Goal: Task Accomplishment & Management: Manage account settings

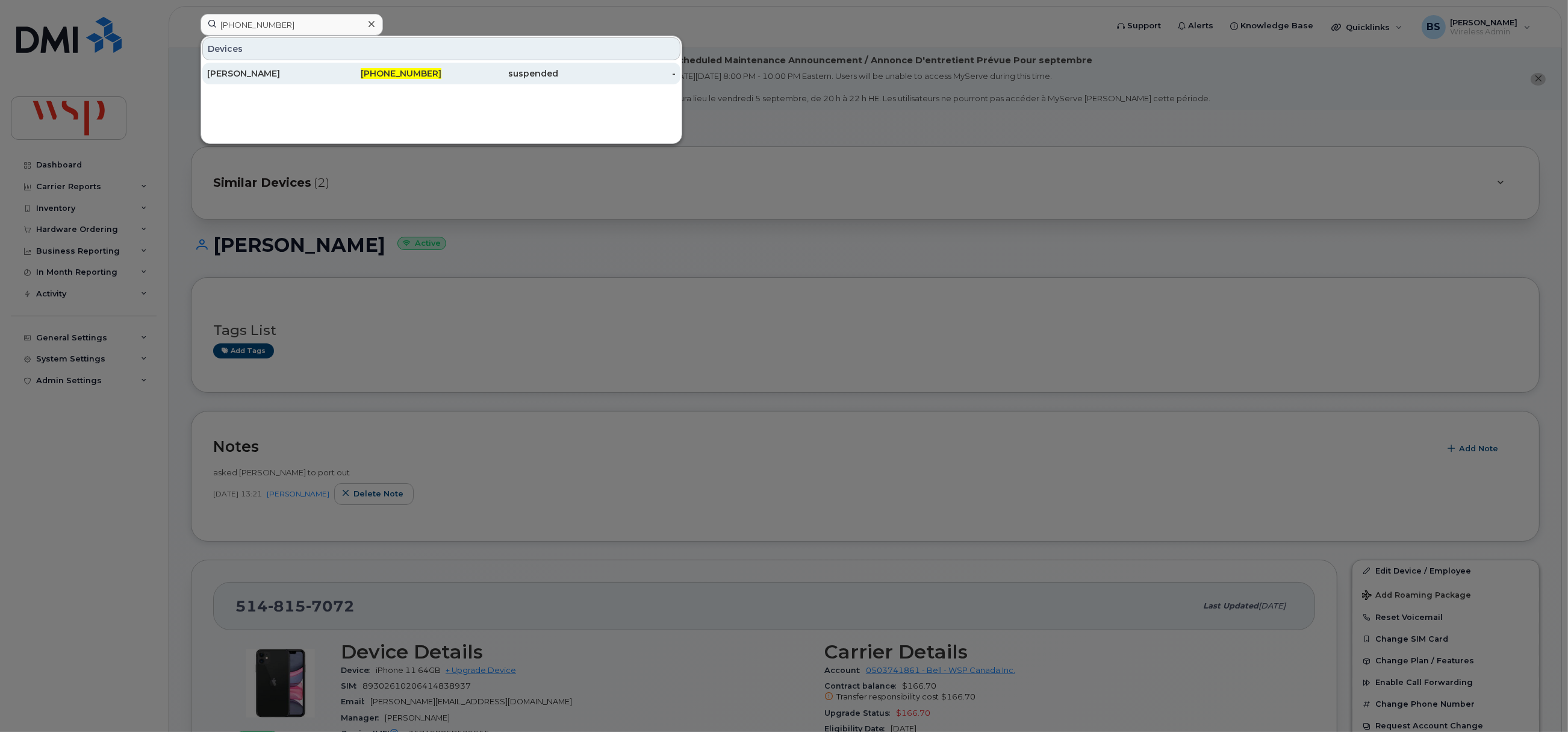
type input "306-981-2990"
click at [240, 73] on div "[PERSON_NAME]" at bounding box center [266, 73] width 117 height 12
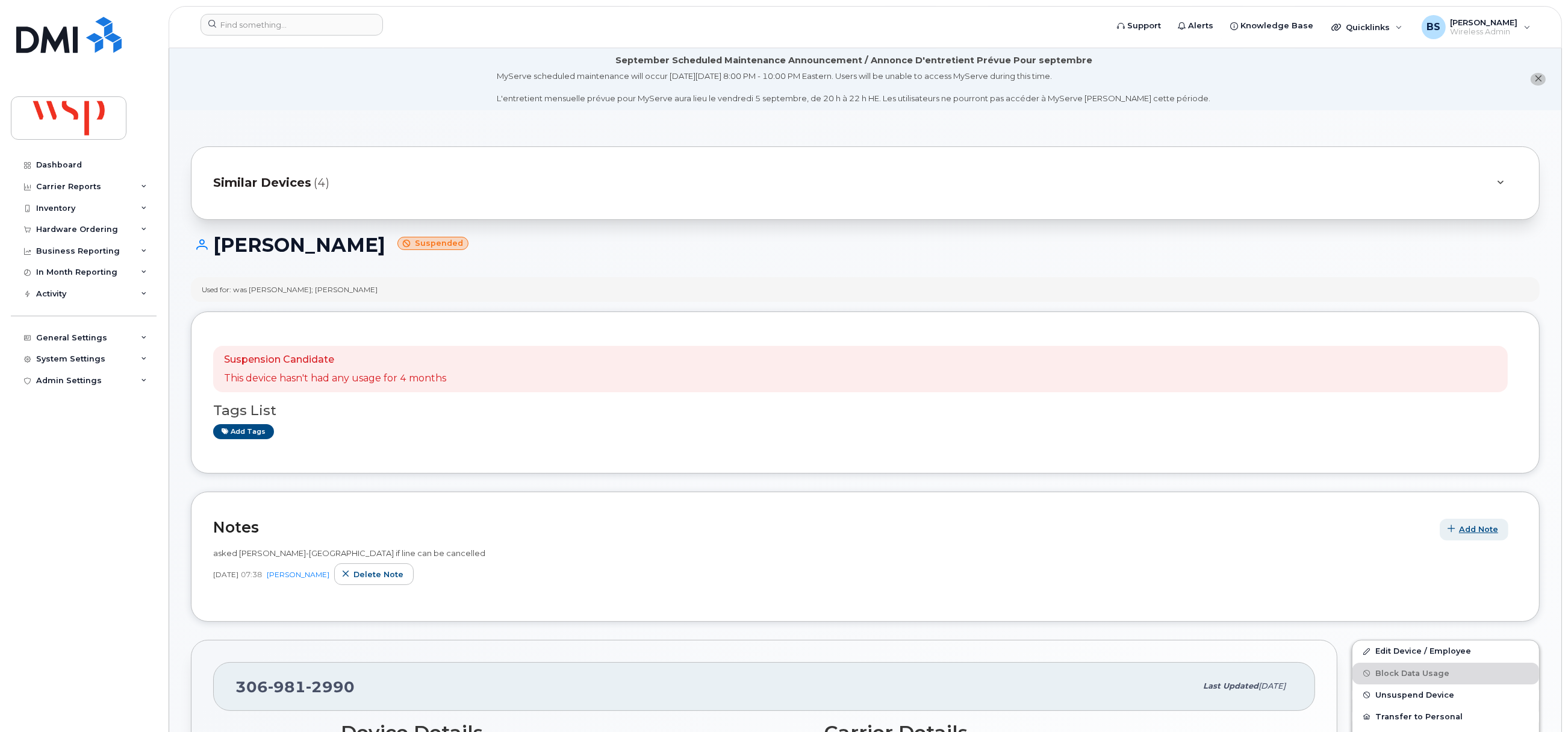
drag, startPoint x: 1470, startPoint y: 530, endPoint x: 1460, endPoint y: 530, distance: 10.0
click at [1460, 530] on span "Add Note" at bounding box center [1478, 529] width 39 height 11
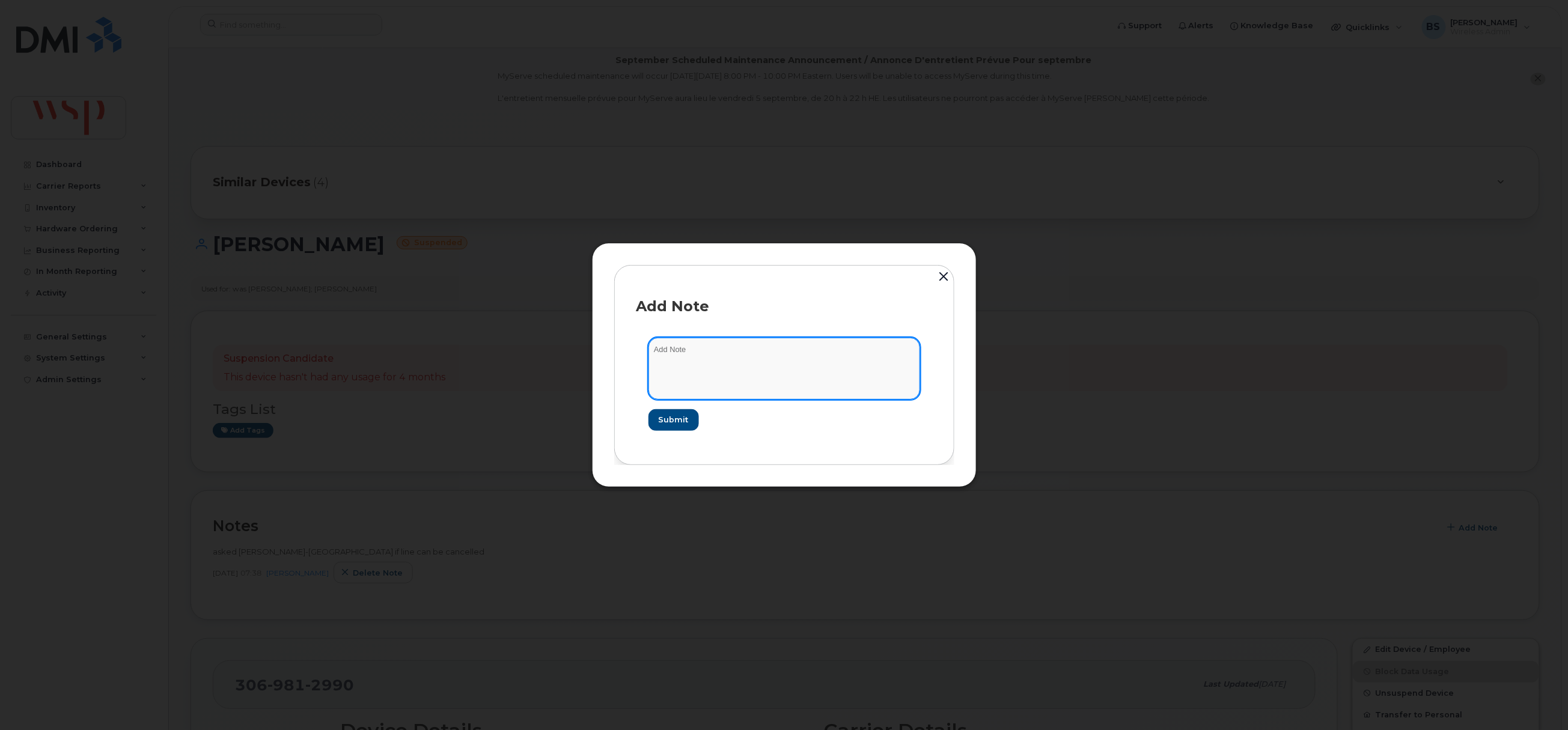
click at [732, 372] on textarea at bounding box center [784, 368] width 271 height 61
paste textarea "This is currently his work phone, it can’t be cancelled. Thanks! Brandi"
click at [670, 358] on textarea "This is currently his work phone, it can’t be cancelled. Thanks! Brandi" at bounding box center [784, 368] width 271 height 61
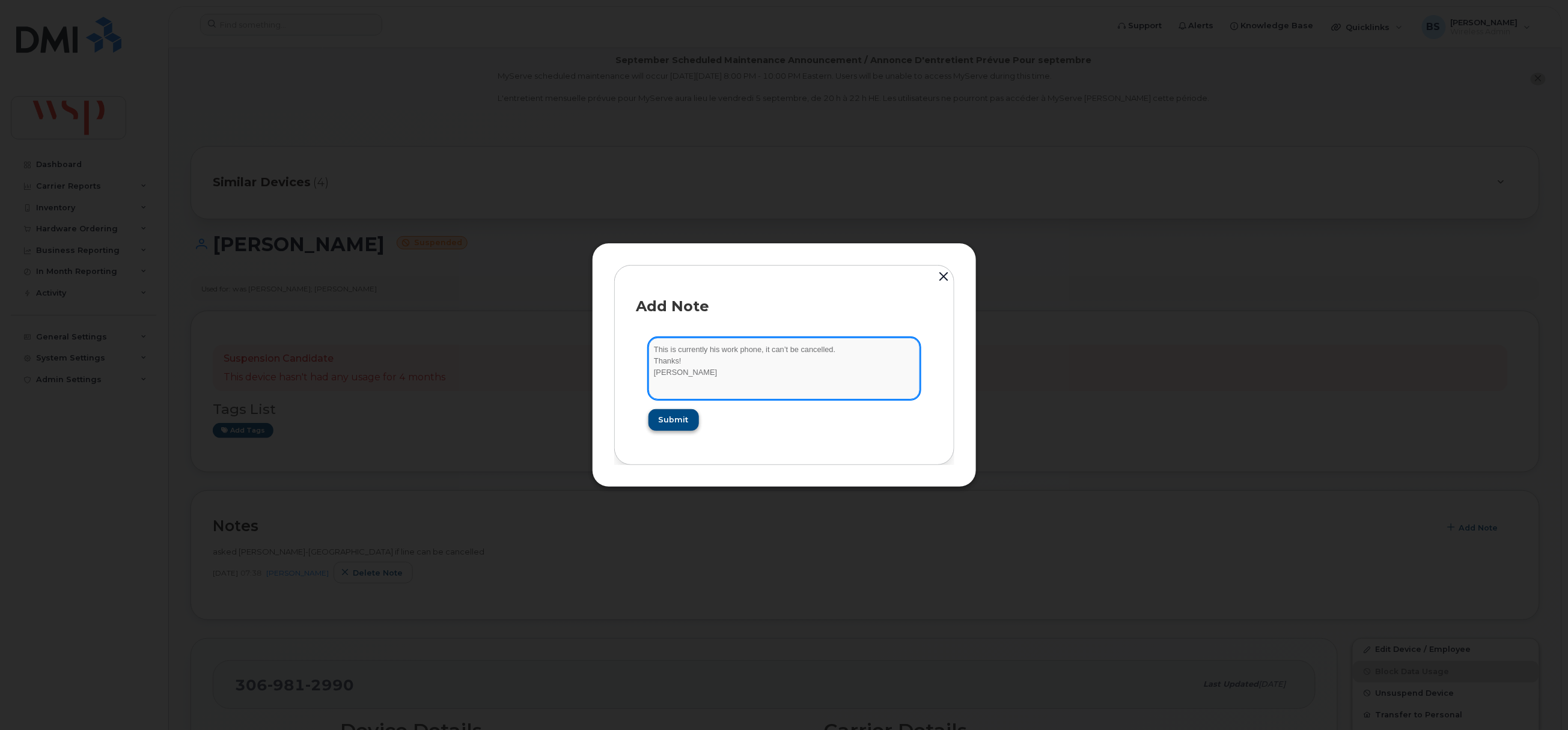
type textarea "This is currently his work phone, it can’t be cancelled. Thanks! Brandi"
drag, startPoint x: 676, startPoint y: 419, endPoint x: 659, endPoint y: 416, distance: 17.3
click at [675, 419] on span "Submit" at bounding box center [673, 419] width 30 height 11
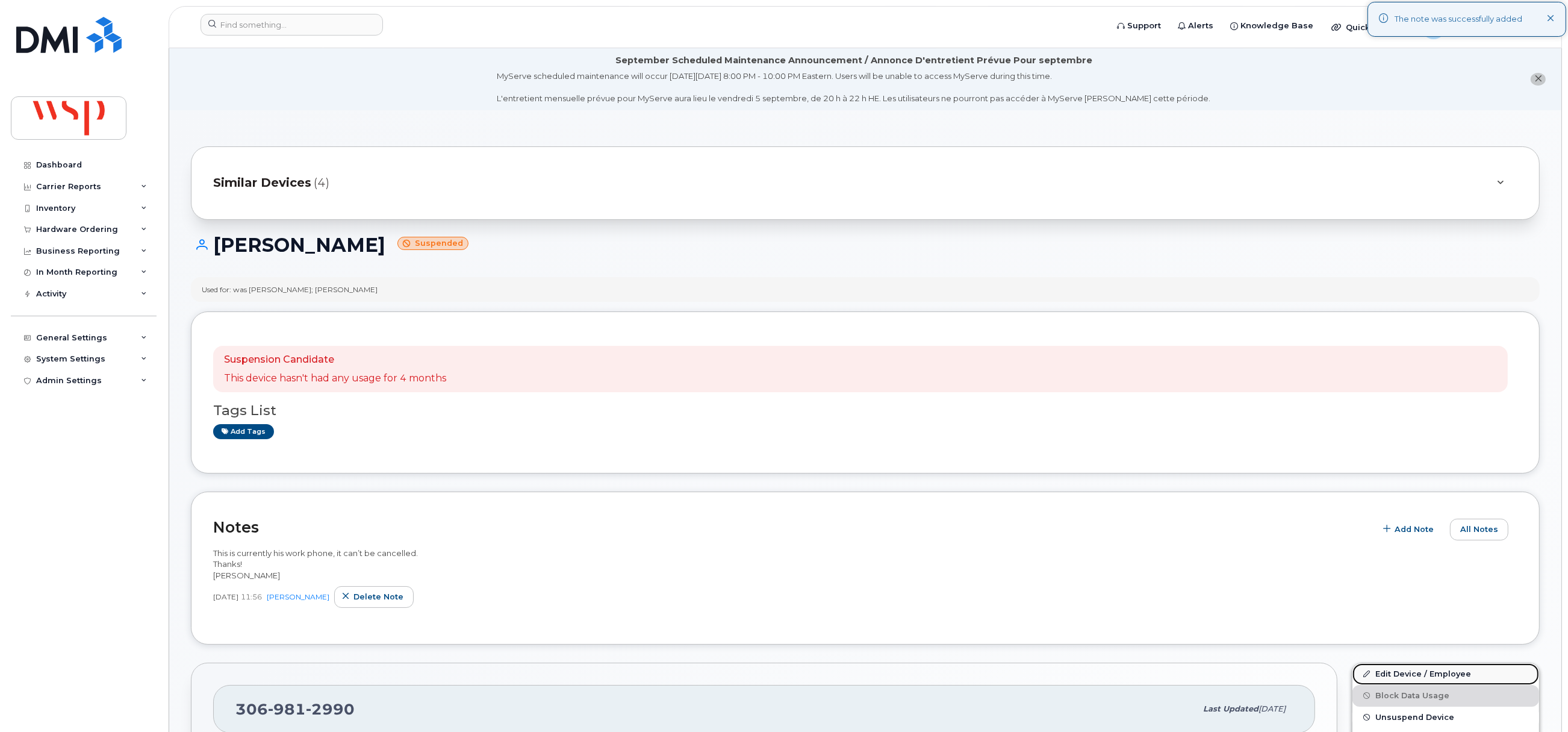
drag, startPoint x: 1384, startPoint y: 672, endPoint x: 1382, endPoint y: 656, distance: 16.1
click at [1384, 671] on link "Edit Device / Employee" at bounding box center [1446, 674] width 187 height 22
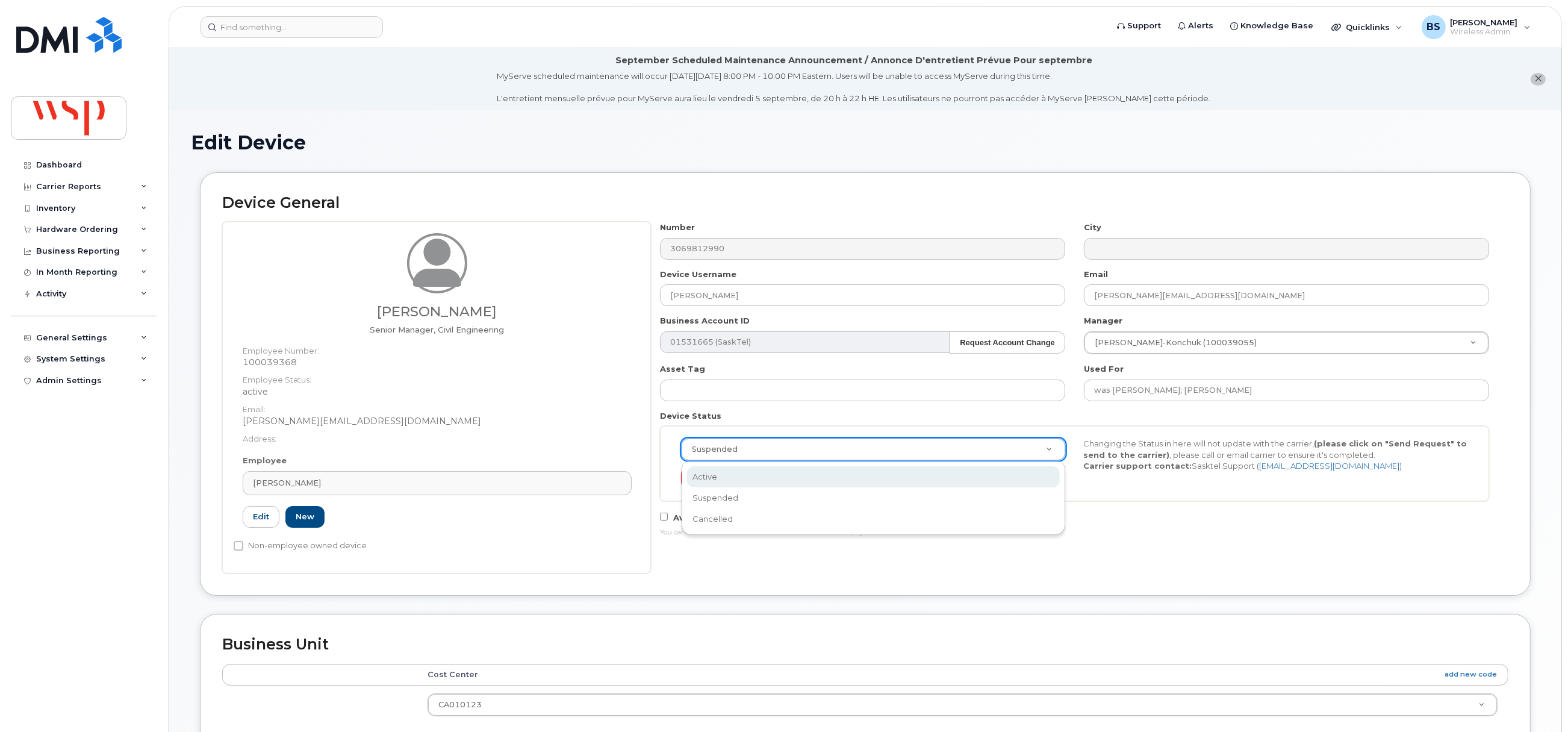
drag, startPoint x: 724, startPoint y: 472, endPoint x: 715, endPoint y: 452, distance: 21.9
select select "active"
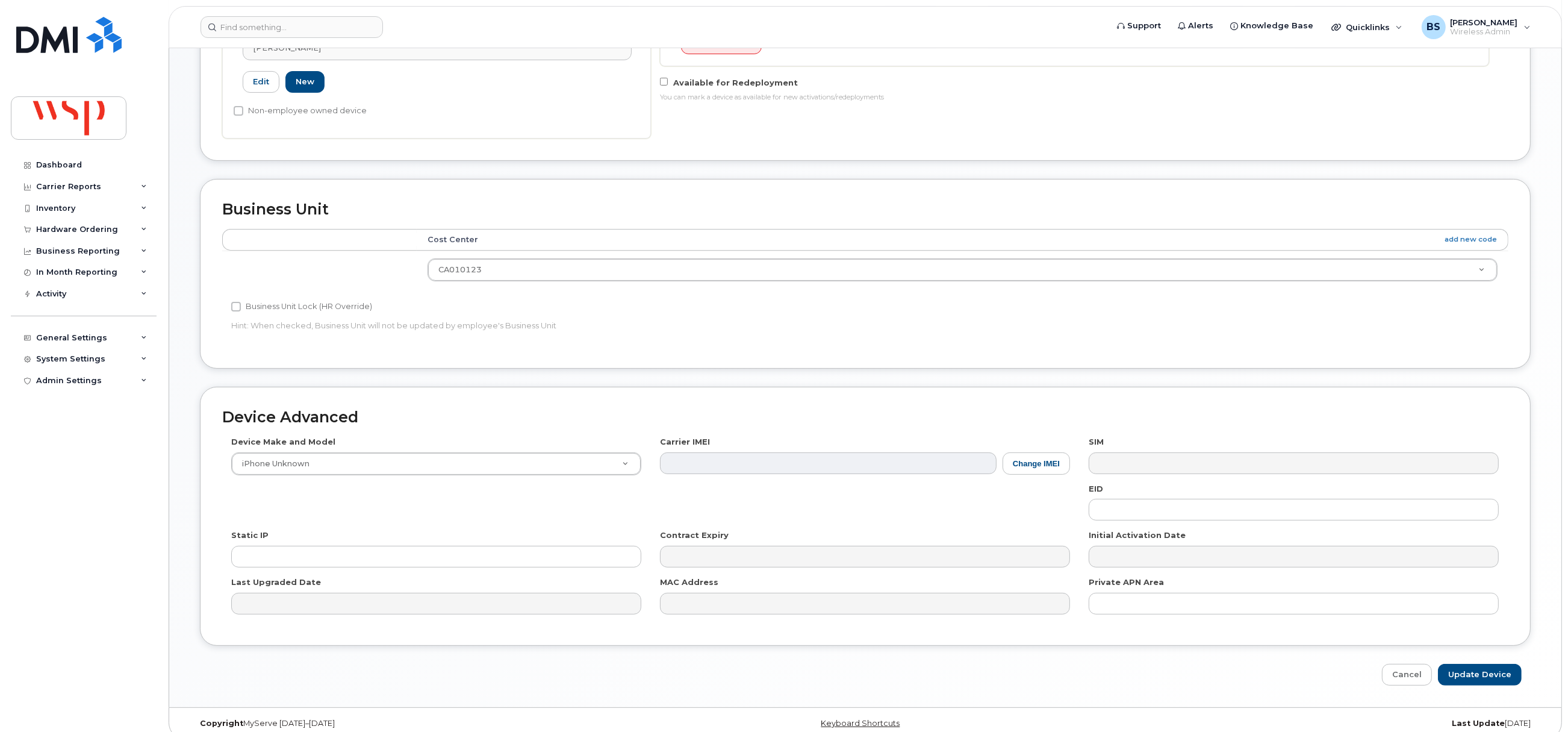
scroll to position [452, 0]
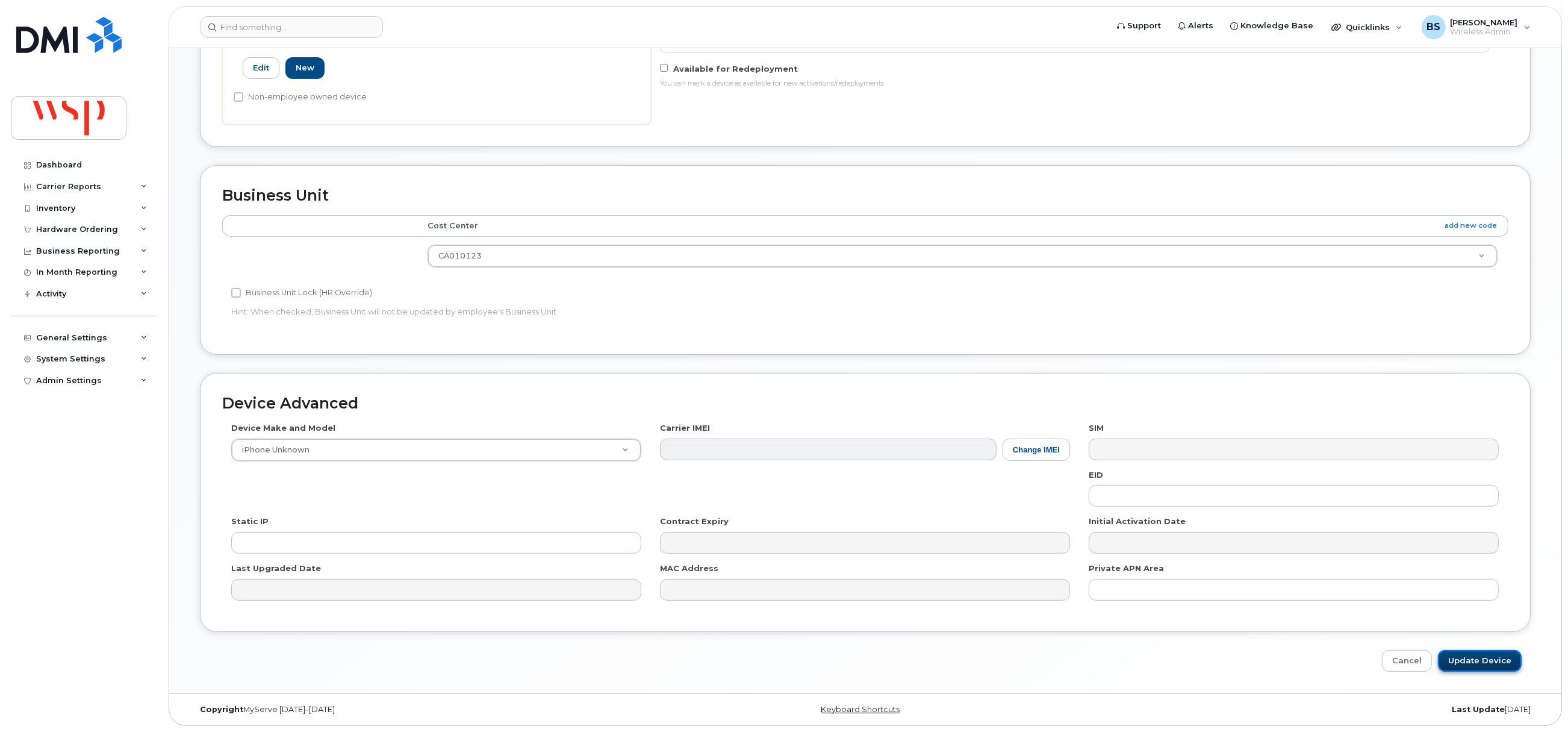
click at [1477, 661] on input "Update Device" at bounding box center [1480, 661] width 84 height 23
type input "Saving..."
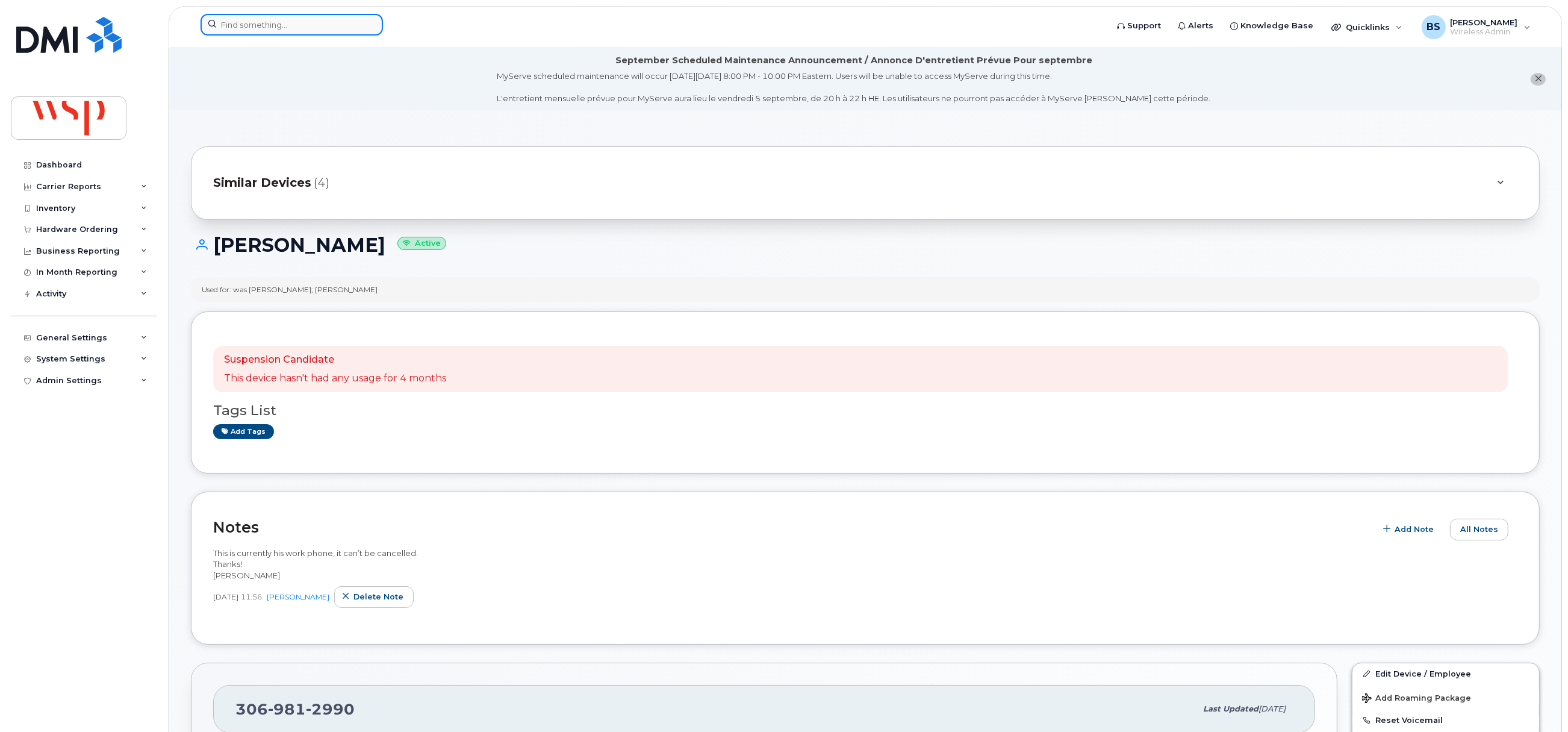
click at [335, 20] on input at bounding box center [291, 24] width 182 height 22
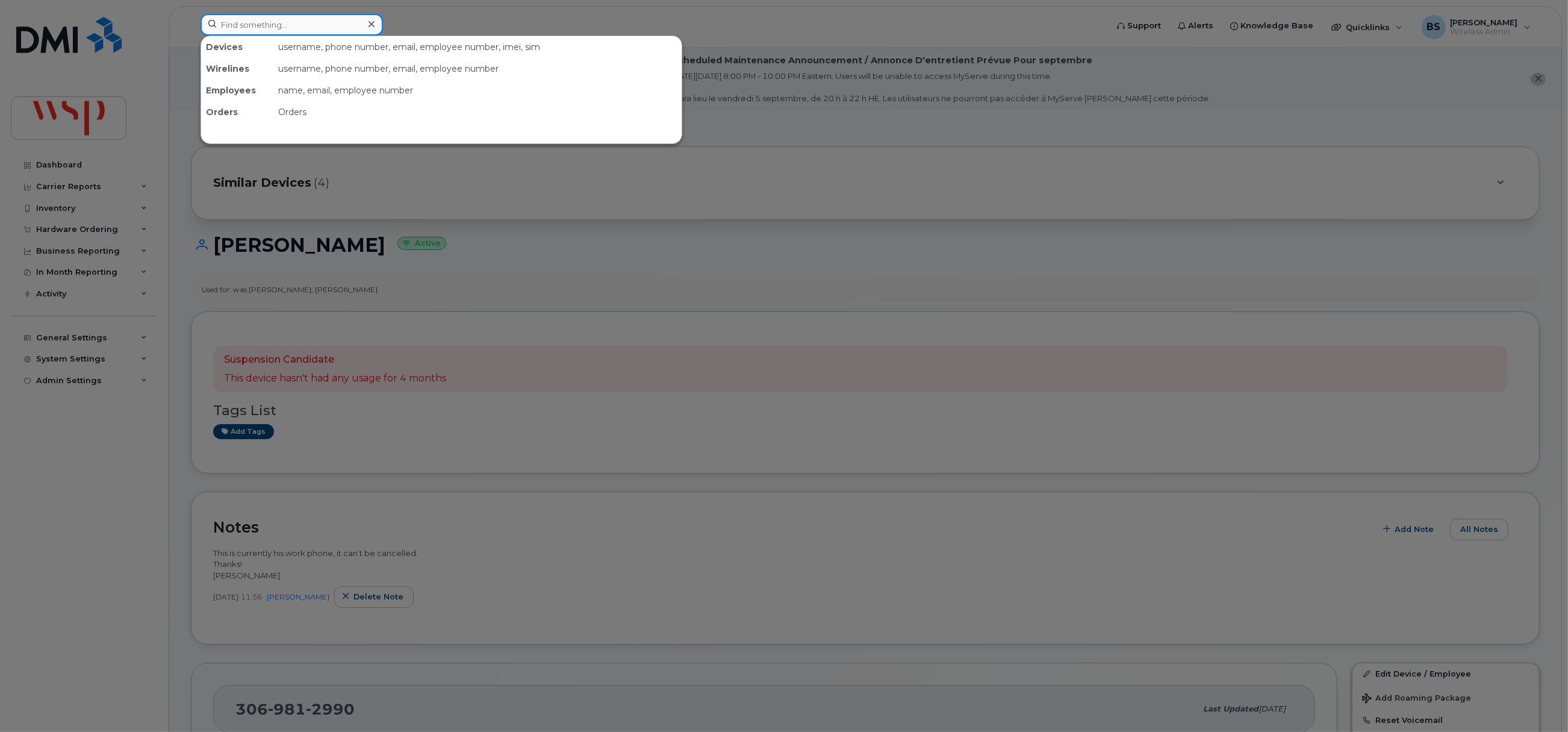
paste input "4382824632"
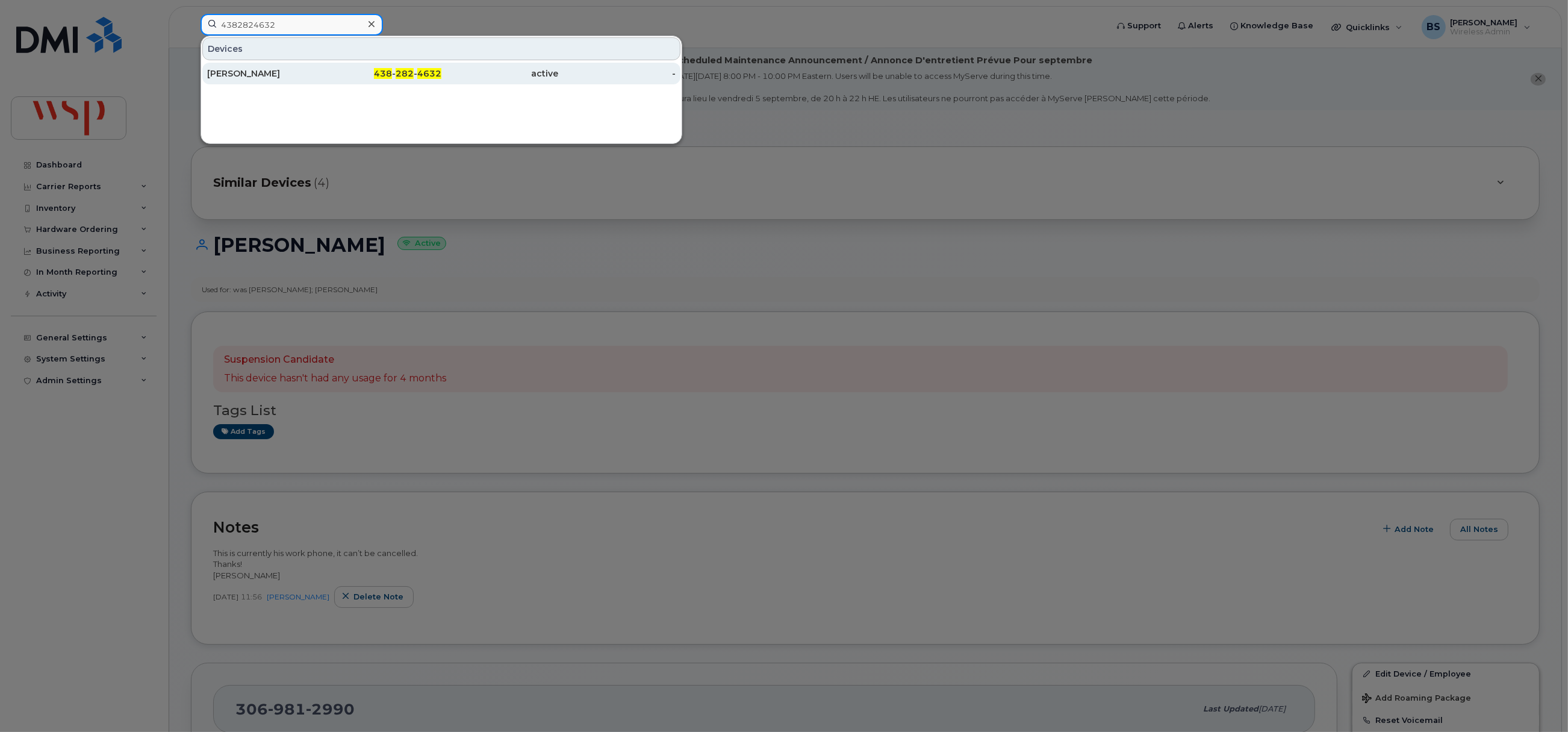
type input "4382824632"
click at [234, 71] on div "ERIC MESSIER" at bounding box center [266, 73] width 117 height 12
